Goal: Entertainment & Leisure: Consume media (video, audio)

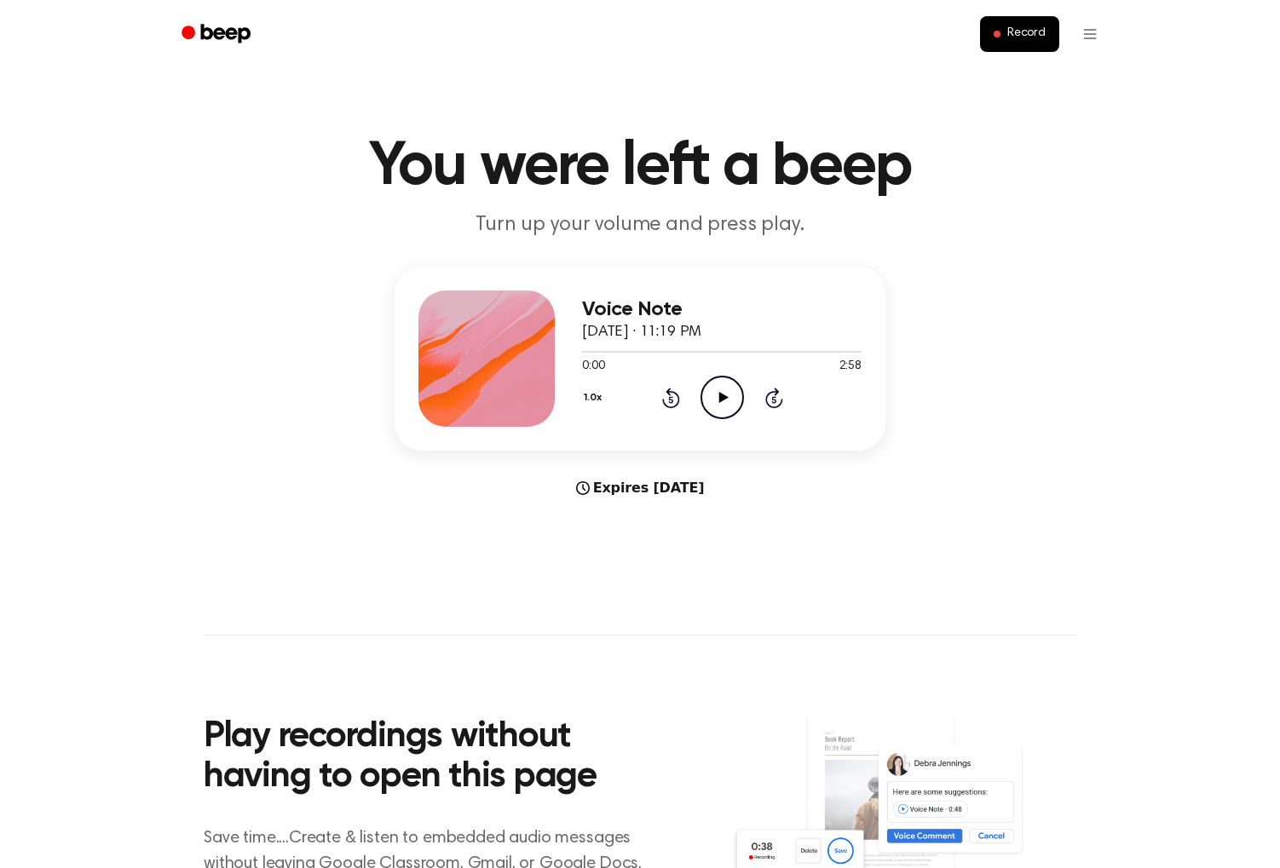
click at [721, 401] on icon at bounding box center [722, 397] width 9 height 11
drag, startPoint x: 719, startPoint y: 394, endPoint x: 546, endPoint y: 408, distance: 173.6
click at [715, 394] on icon "Play Audio" at bounding box center [721, 396] width 43 height 43
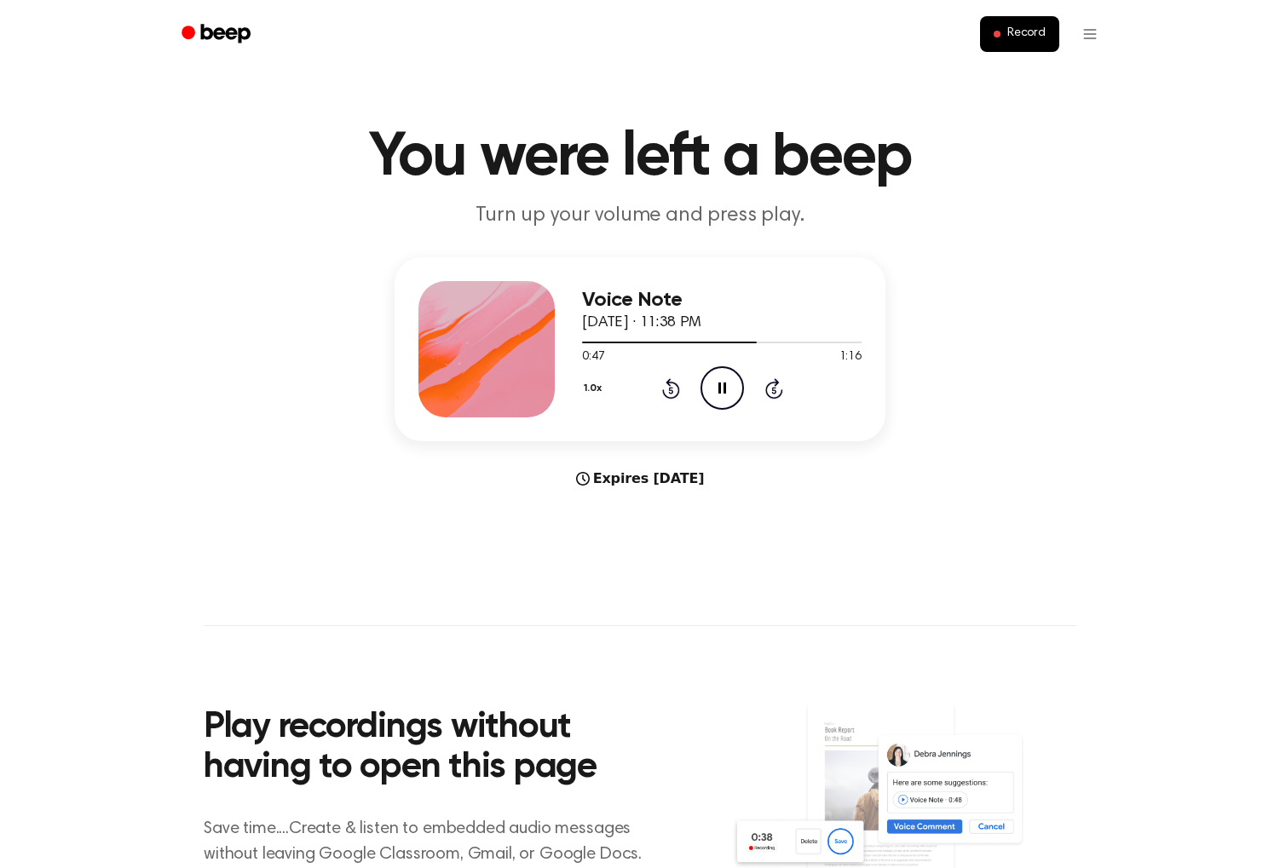
scroll to position [14, 0]
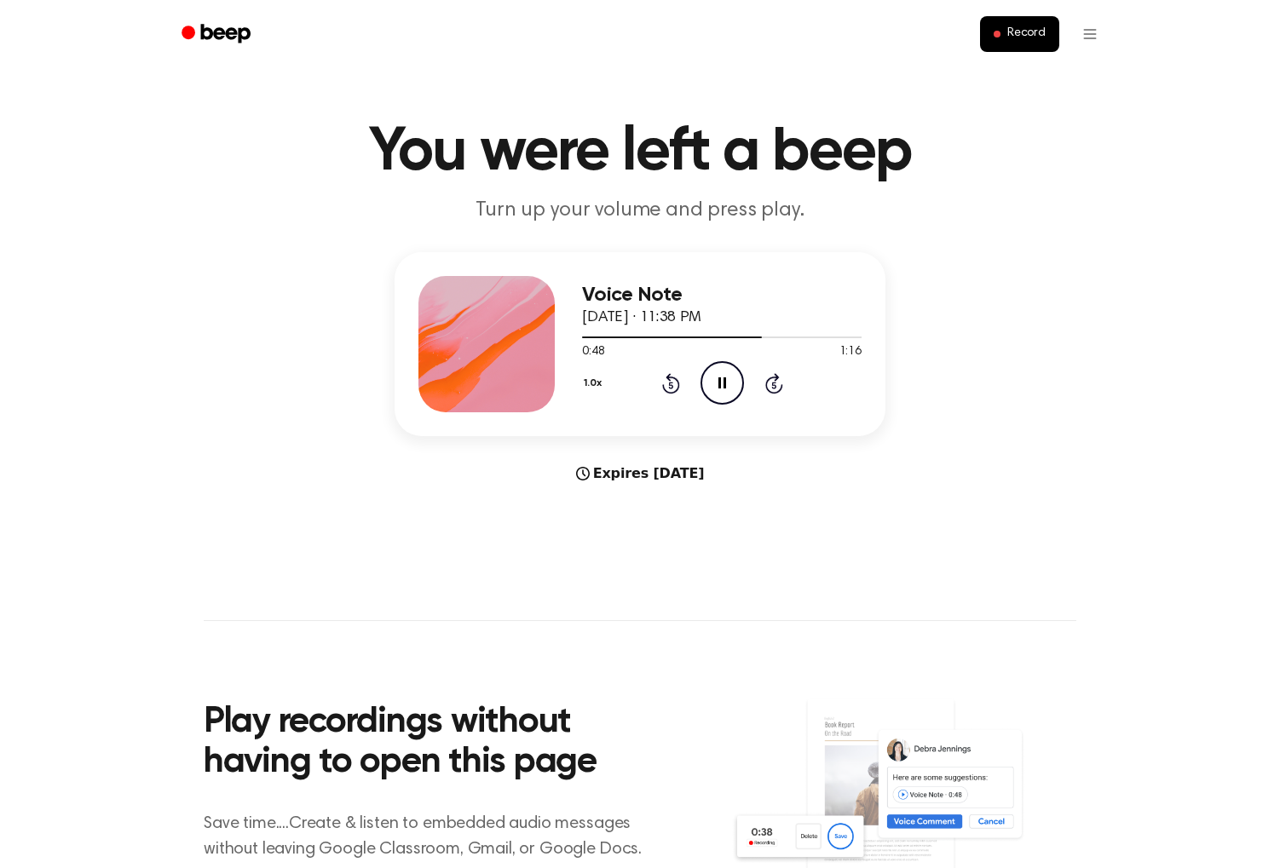
click at [667, 383] on icon "Rewind 5 seconds" at bounding box center [670, 383] width 19 height 22
click at [667, 383] on icon "Rewind 5 seconds" at bounding box center [670, 384] width 19 height 22
click at [667, 383] on icon "Rewind 5 seconds" at bounding box center [670, 383] width 19 height 22
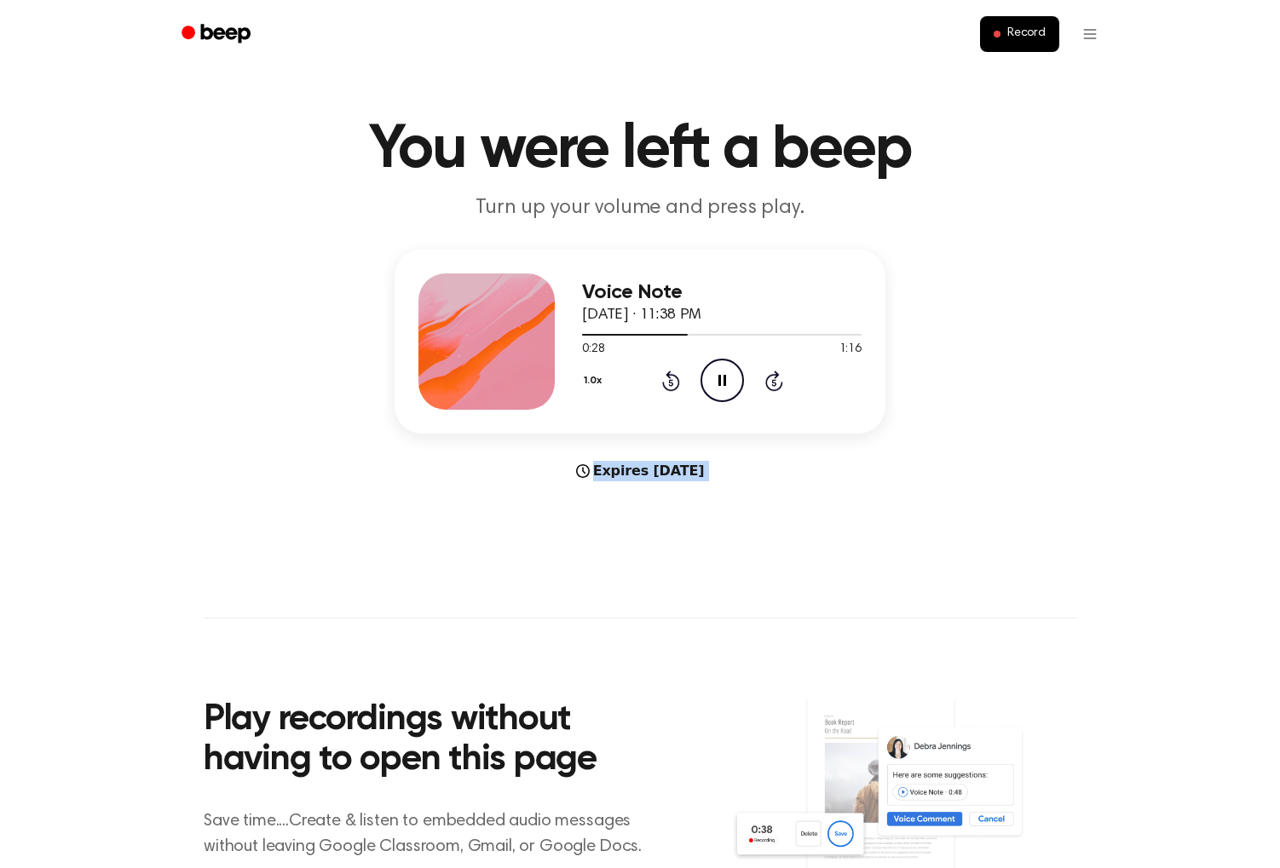
click at [667, 383] on icon "Rewind 5 seconds" at bounding box center [670, 381] width 19 height 22
click at [667, 383] on icon "Rewind 5 seconds" at bounding box center [670, 382] width 19 height 22
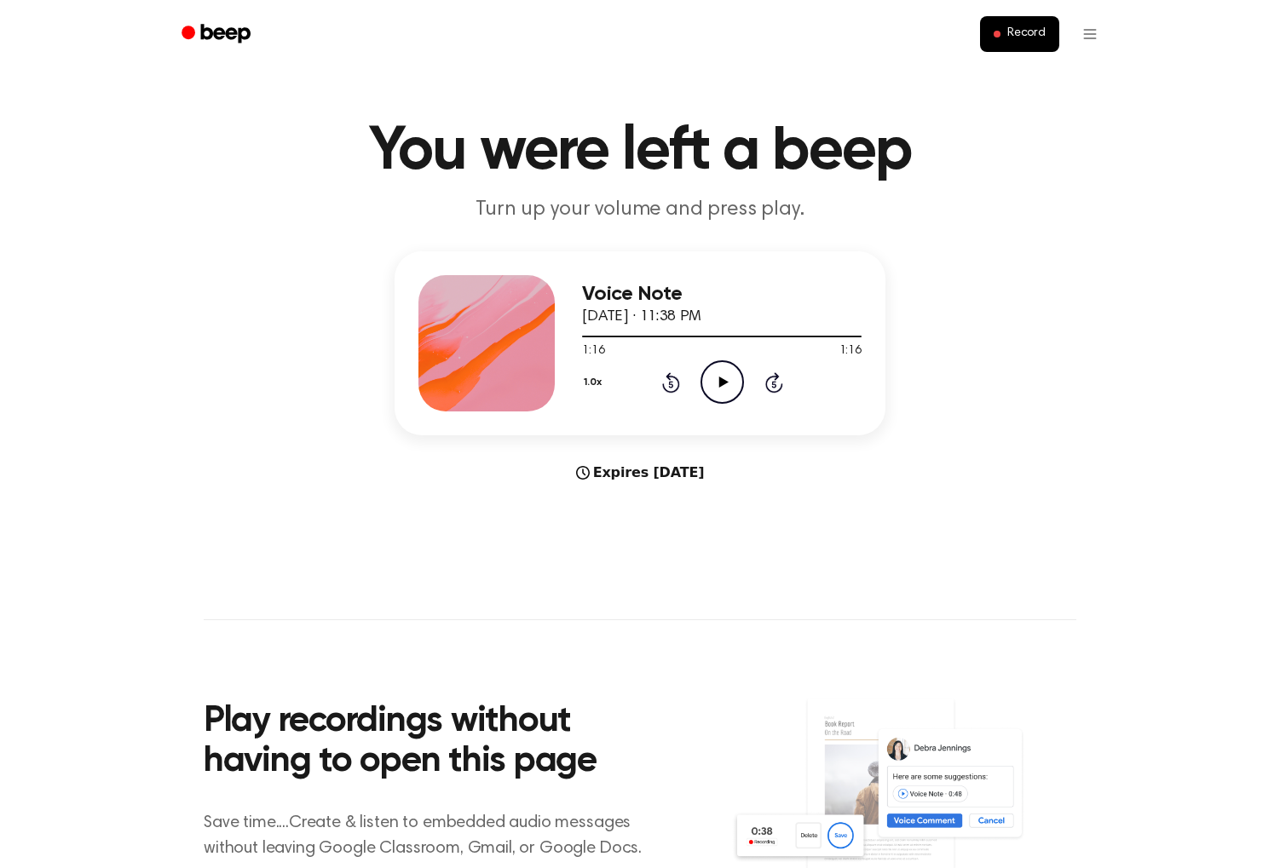
click at [723, 384] on icon at bounding box center [722, 382] width 9 height 11
click at [724, 390] on icon "Play Audio" at bounding box center [721, 381] width 43 height 43
click at [724, 390] on icon "Pause Audio" at bounding box center [721, 381] width 43 height 43
click at [720, 382] on icon at bounding box center [722, 382] width 9 height 11
